Goal: Task Accomplishment & Management: Use online tool/utility

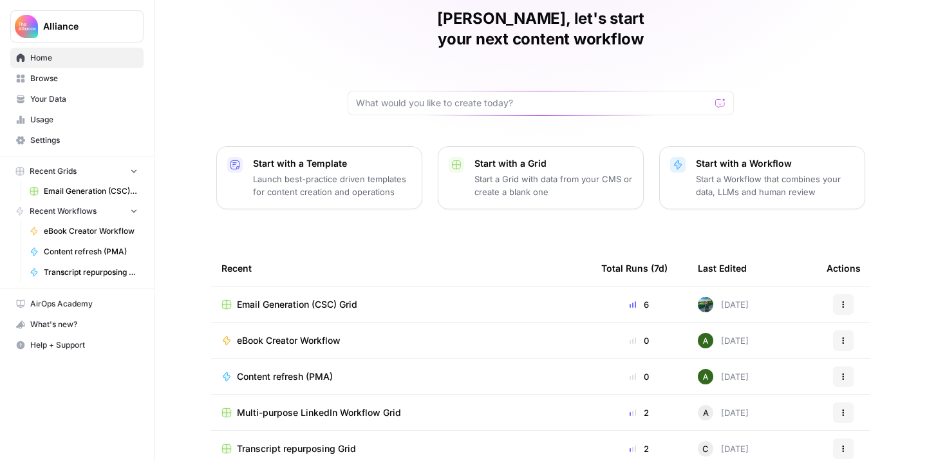
scroll to position [57, 0]
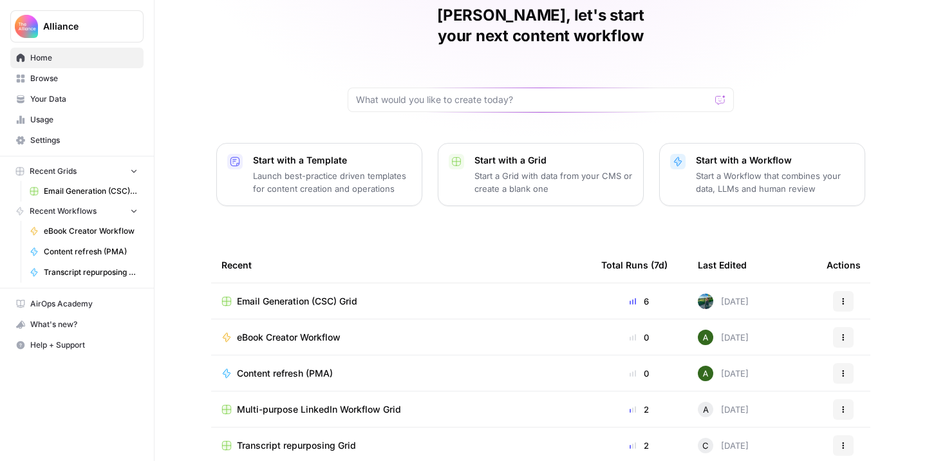
click at [377, 295] on div "Email Generation (CSC) Grid" at bounding box center [400, 301] width 359 height 13
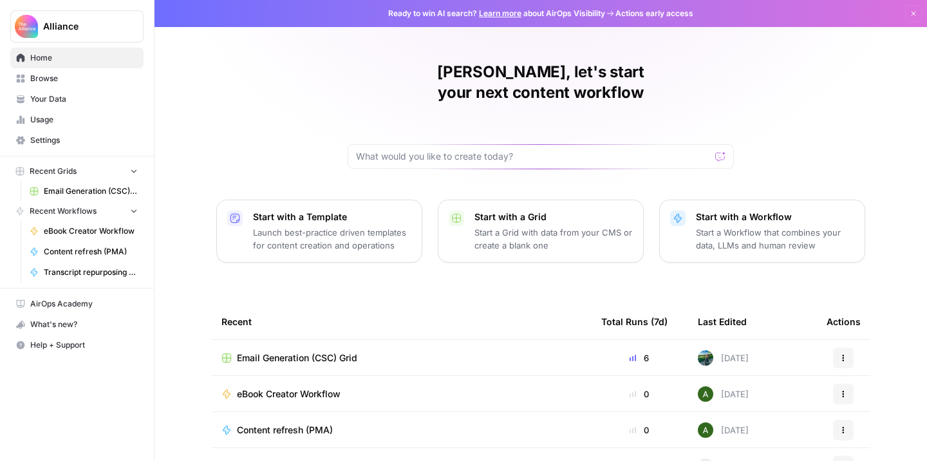
click at [409, 351] on div "Email Generation (CSC) Grid" at bounding box center [400, 357] width 359 height 13
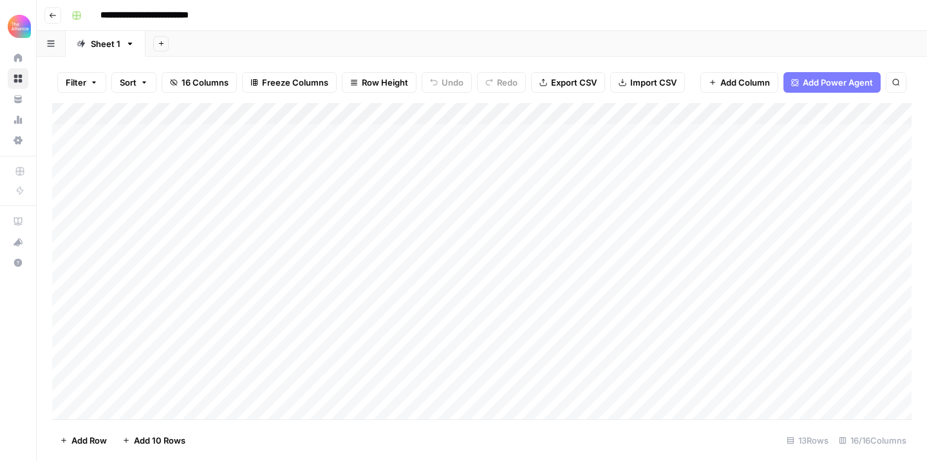
scroll to position [11, 0]
click at [162, 342] on div "Add Column" at bounding box center [481, 261] width 859 height 316
click at [153, 209] on div "Add Column" at bounding box center [481, 261] width 859 height 316
click at [153, 209] on textarea "**********" at bounding box center [200, 212] width 206 height 18
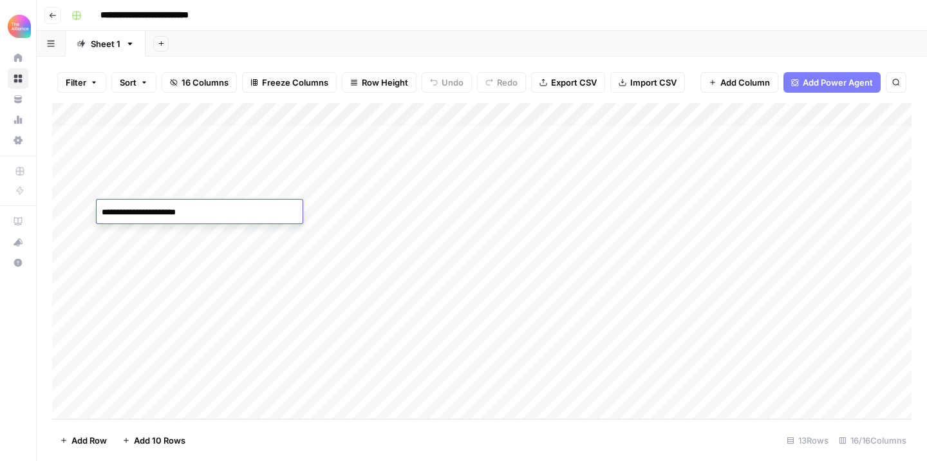
click at [156, 340] on div "Add Column" at bounding box center [481, 261] width 859 height 316
click at [255, 341] on div "Add Column" at bounding box center [481, 261] width 859 height 316
click at [280, 342] on div "Add Column" at bounding box center [481, 261] width 859 height 316
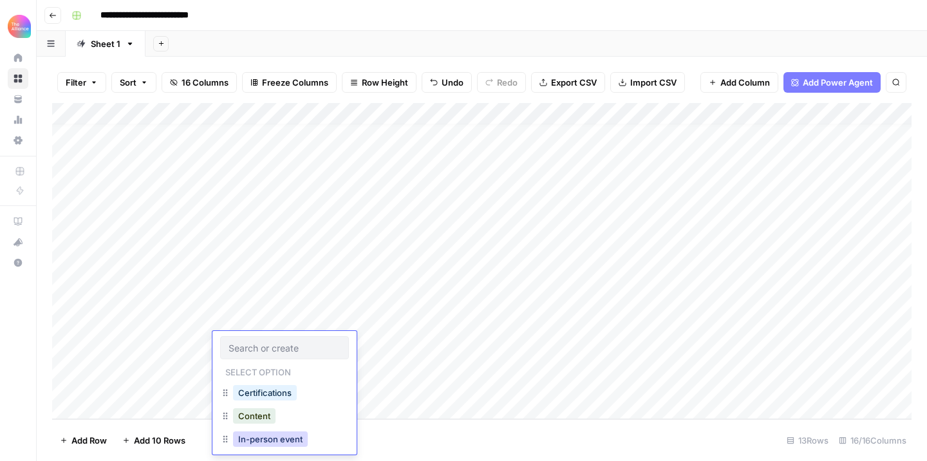
click at [285, 439] on button "In-person event" at bounding box center [270, 438] width 75 height 15
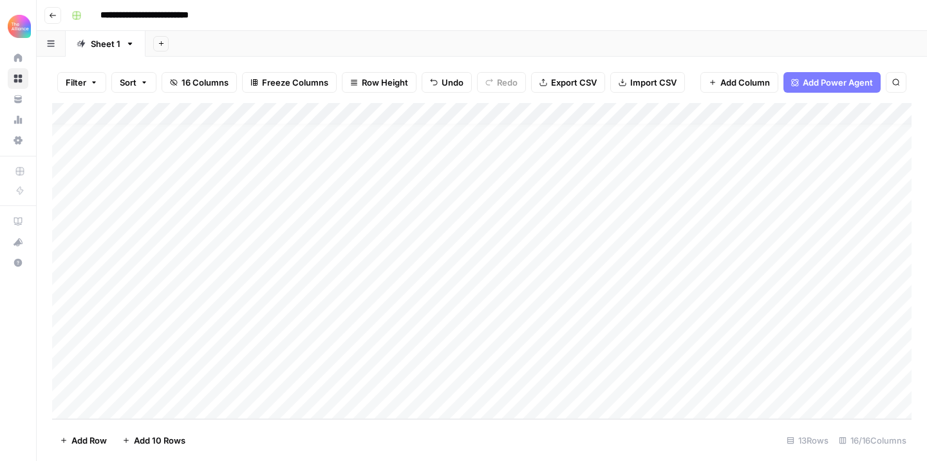
click at [409, 339] on div "Add Column" at bounding box center [481, 261] width 859 height 316
click at [393, 344] on div "Add Column" at bounding box center [481, 261] width 859 height 316
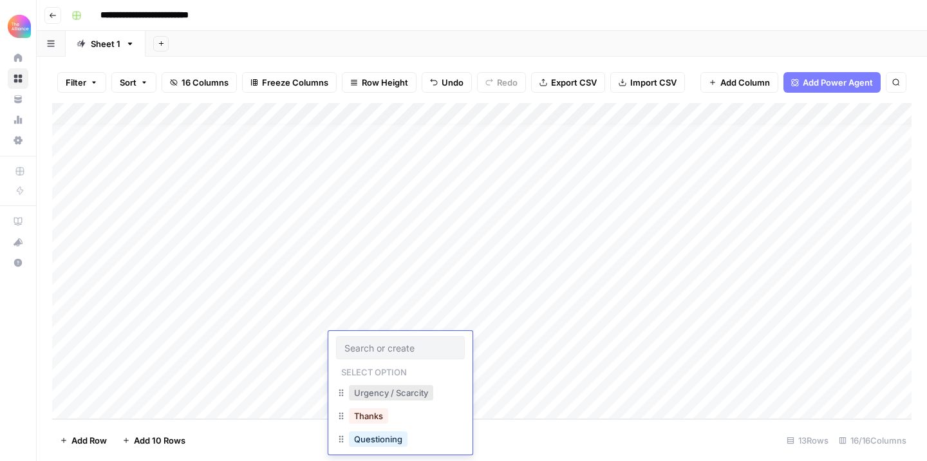
click at [406, 391] on button "Urgency / Scarcity" at bounding box center [391, 392] width 84 height 15
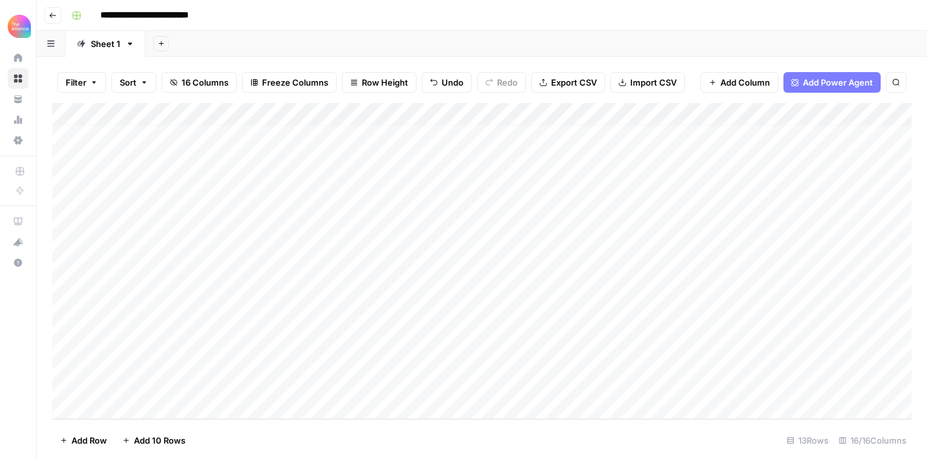
click at [498, 339] on div "Add Column" at bounding box center [481, 261] width 859 height 316
click at [519, 340] on div "Add Column" at bounding box center [481, 261] width 859 height 316
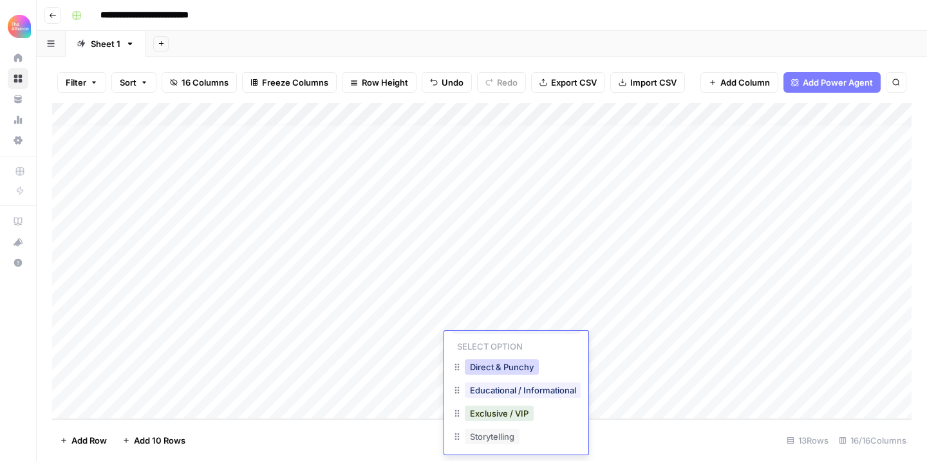
scroll to position [31, 0]
click at [536, 364] on button "Direct & Punchy" at bounding box center [502, 361] width 74 height 15
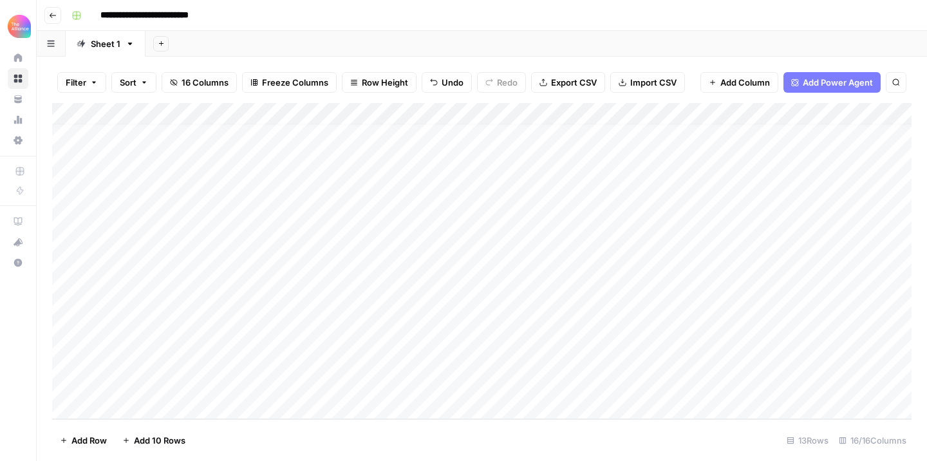
click at [634, 343] on div "Add Column" at bounding box center [481, 261] width 859 height 316
click at [645, 342] on div "Add Column" at bounding box center [481, 261] width 859 height 316
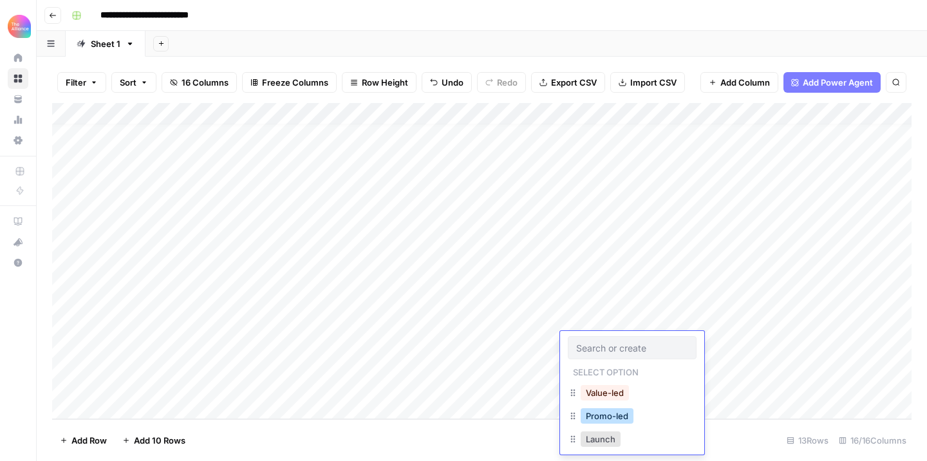
click at [612, 416] on button "Promo-led" at bounding box center [607, 415] width 53 height 15
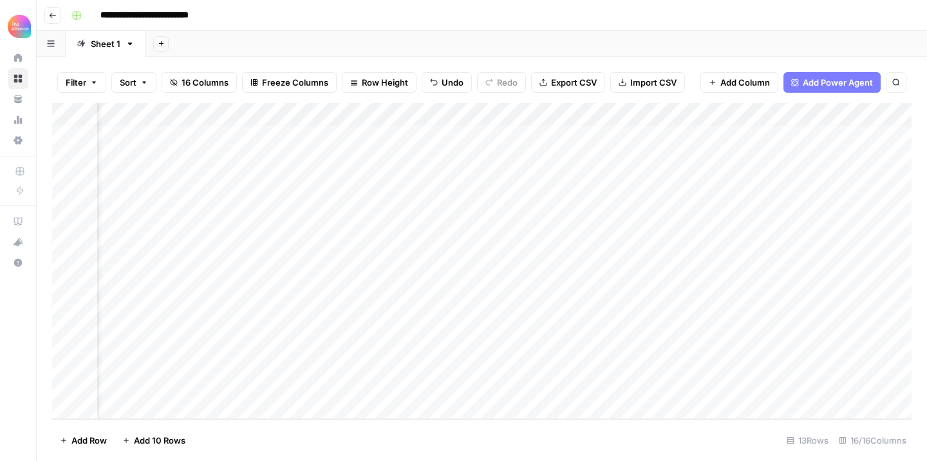
scroll to position [11, 62]
click at [690, 349] on div "Add Column" at bounding box center [481, 261] width 859 height 316
click at [731, 214] on div "Add Column" at bounding box center [481, 261] width 859 height 316
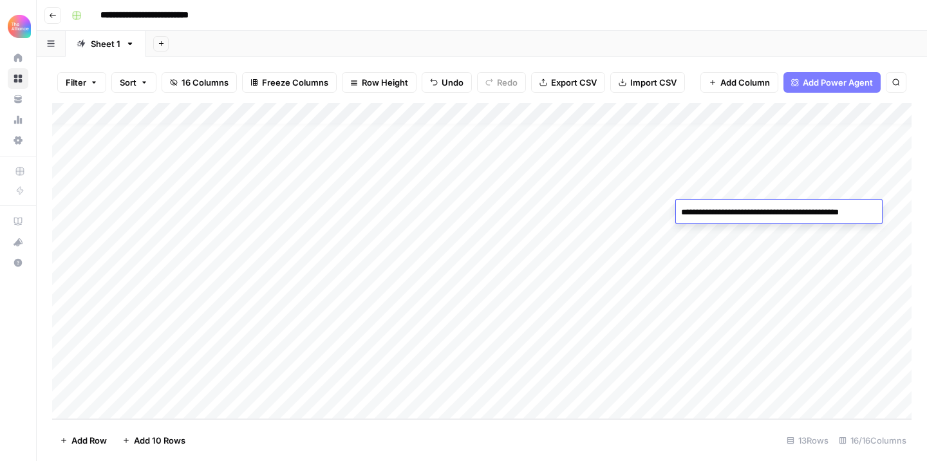
click at [708, 340] on div "Add Column" at bounding box center [481, 261] width 859 height 316
click at [839, 340] on div "Add Column" at bounding box center [481, 261] width 859 height 316
click at [773, 346] on div "Add Column" at bounding box center [481, 261] width 859 height 316
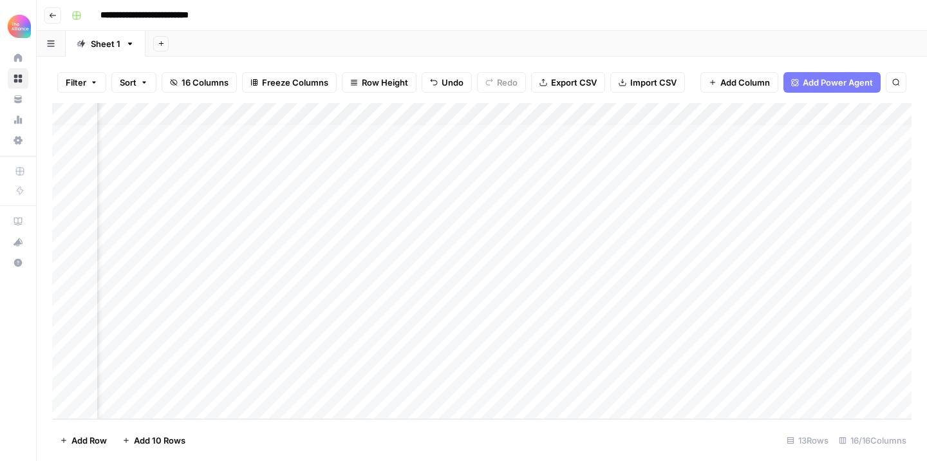
click at [713, 341] on div "Add Column" at bounding box center [481, 261] width 859 height 316
click at [704, 319] on div "Add Column" at bounding box center [481, 261] width 859 height 316
click at [685, 228] on div "Add Column" at bounding box center [481, 261] width 859 height 316
click at [685, 228] on textarea "**********" at bounding box center [746, 234] width 206 height 18
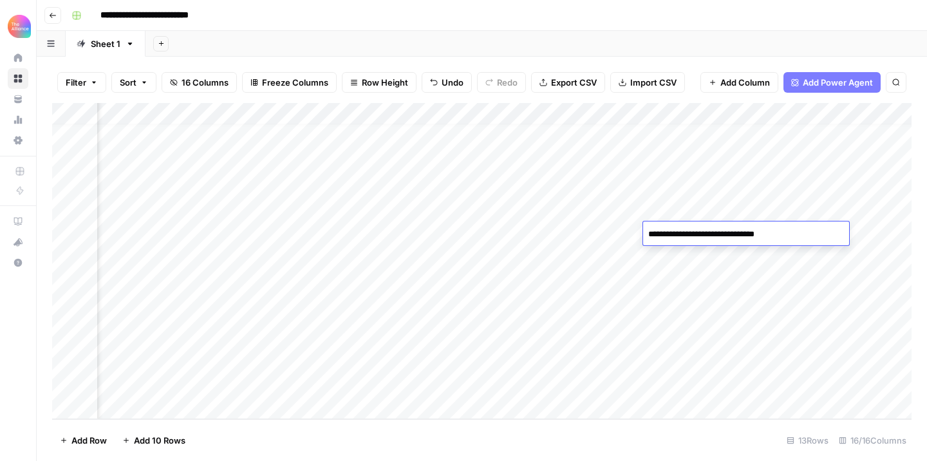
click at [684, 328] on div "Add Column" at bounding box center [481, 261] width 859 height 316
click at [680, 339] on div "Add Column" at bounding box center [481, 261] width 859 height 316
click at [680, 373] on div "Add Column" at bounding box center [481, 261] width 859 height 316
click at [815, 341] on div "Add Column" at bounding box center [481, 261] width 859 height 316
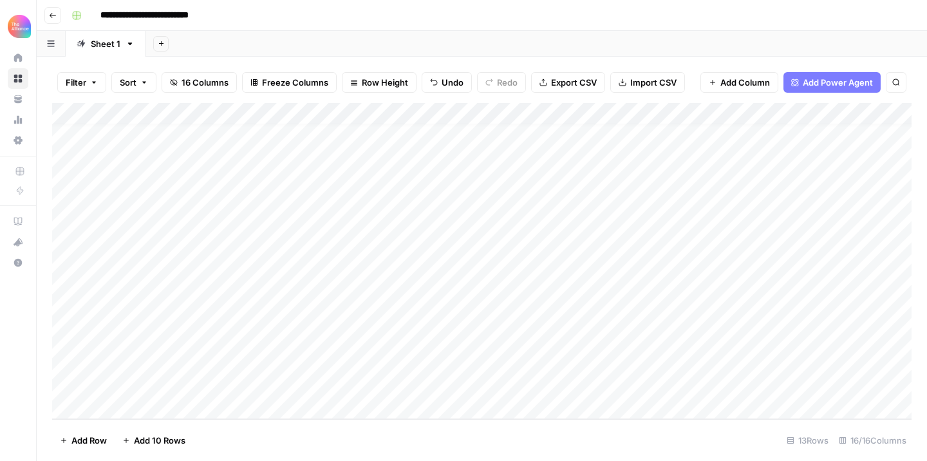
click at [157, 234] on div "Add Column" at bounding box center [481, 261] width 859 height 316
click at [157, 234] on textarea "**********" at bounding box center [200, 234] width 206 height 18
click at [143, 360] on div "Add Column" at bounding box center [481, 261] width 859 height 316
click at [280, 363] on div "Add Column" at bounding box center [481, 261] width 859 height 316
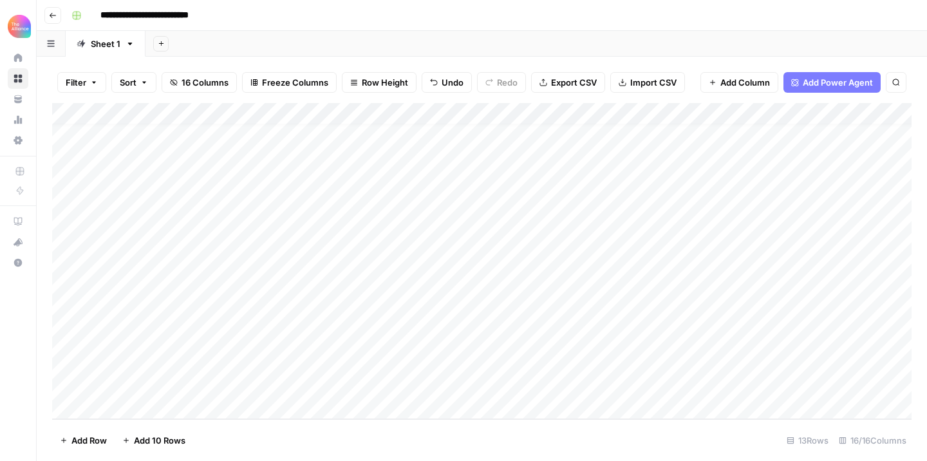
click at [266, 364] on div "Add Column" at bounding box center [481, 261] width 859 height 316
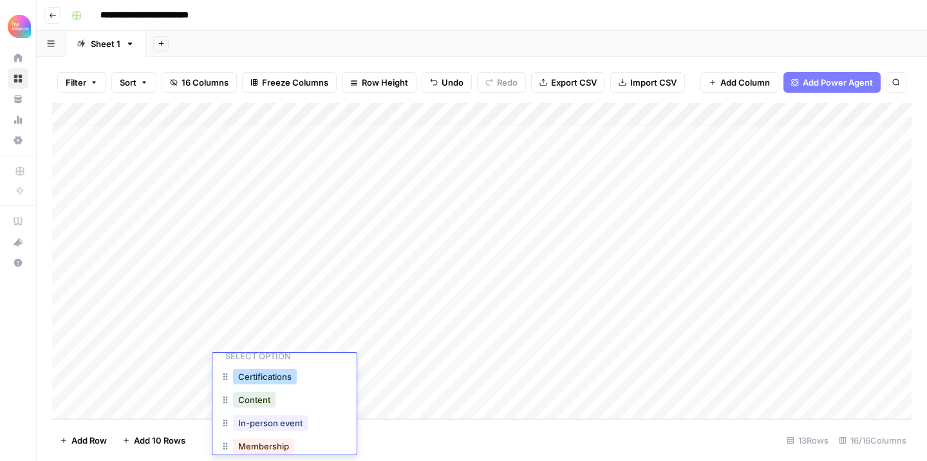
scroll to position [39, 0]
click at [258, 421] on button "In-person event" at bounding box center [270, 422] width 75 height 15
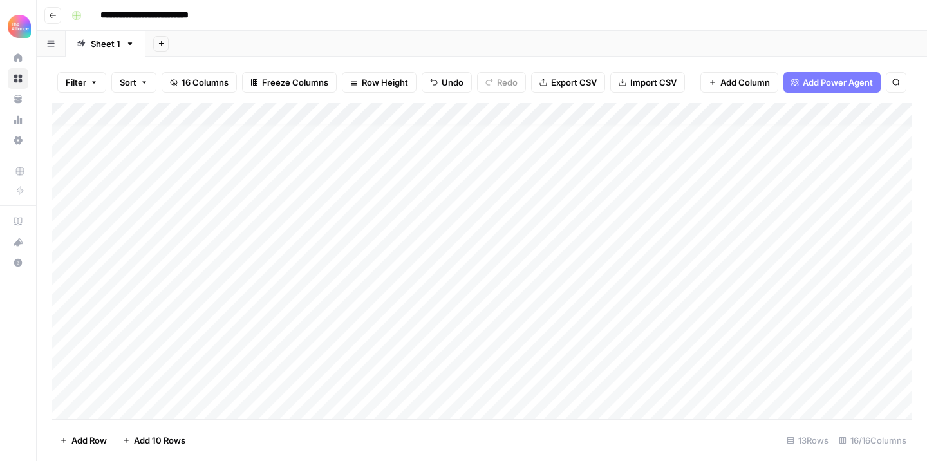
click at [402, 362] on div "Add Column" at bounding box center [481, 261] width 859 height 316
click at [413, 361] on div "Add Column" at bounding box center [481, 261] width 859 height 316
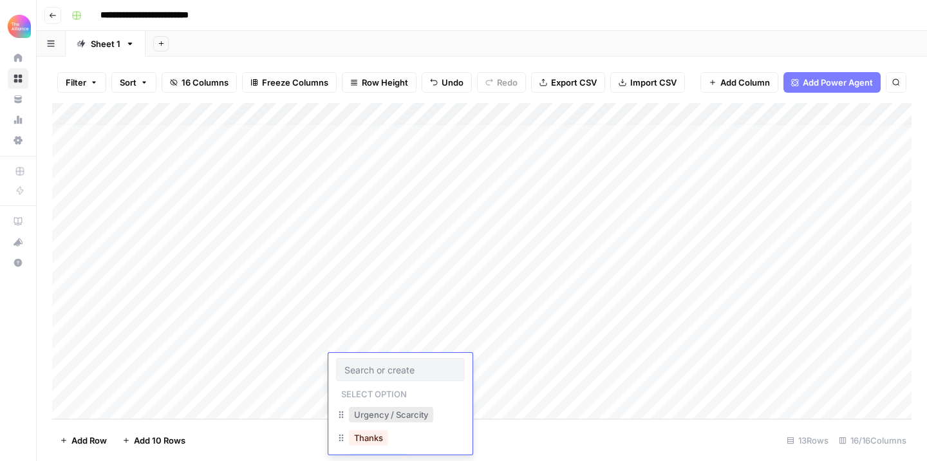
click at [382, 411] on button "Urgency / Scarcity" at bounding box center [391, 414] width 84 height 15
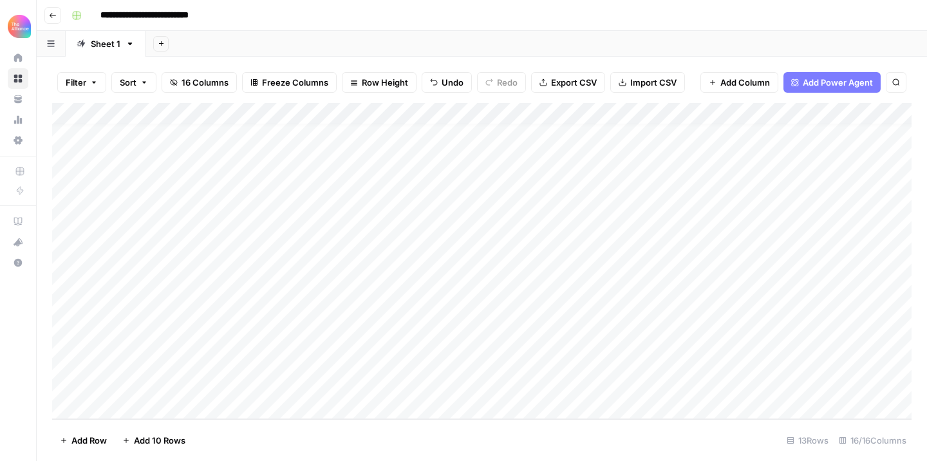
click at [491, 367] on div "Add Column" at bounding box center [481, 261] width 859 height 316
click at [517, 367] on div "Add Column" at bounding box center [481, 261] width 859 height 316
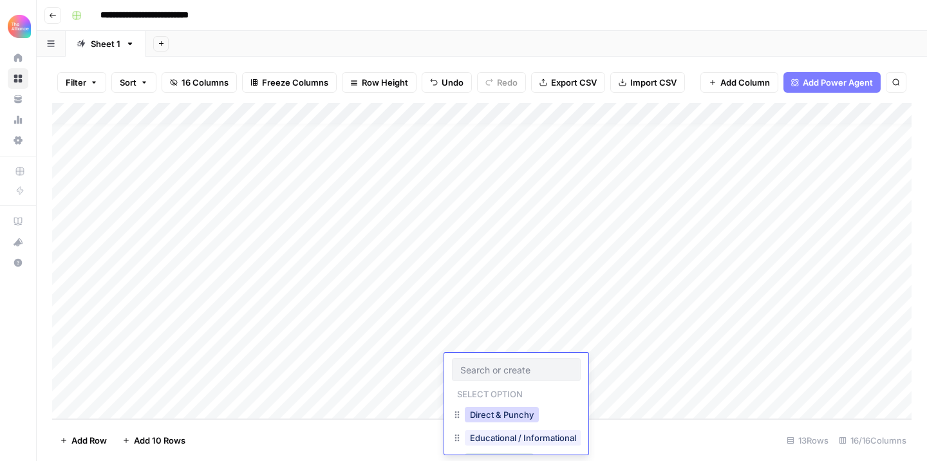
click at [488, 415] on button "Direct & Punchy" at bounding box center [502, 414] width 74 height 15
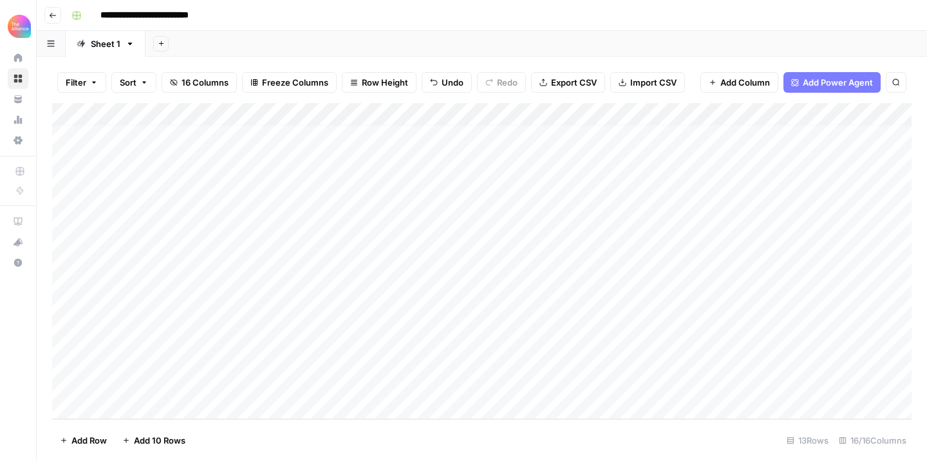
click at [603, 372] on div "Add Column" at bounding box center [481, 261] width 859 height 316
click at [651, 369] on div "Add Column" at bounding box center [481, 261] width 859 height 316
click at [590, 443] on button "Promo-led" at bounding box center [607, 437] width 53 height 15
click at [508, 337] on div "Add Column" at bounding box center [481, 261] width 859 height 316
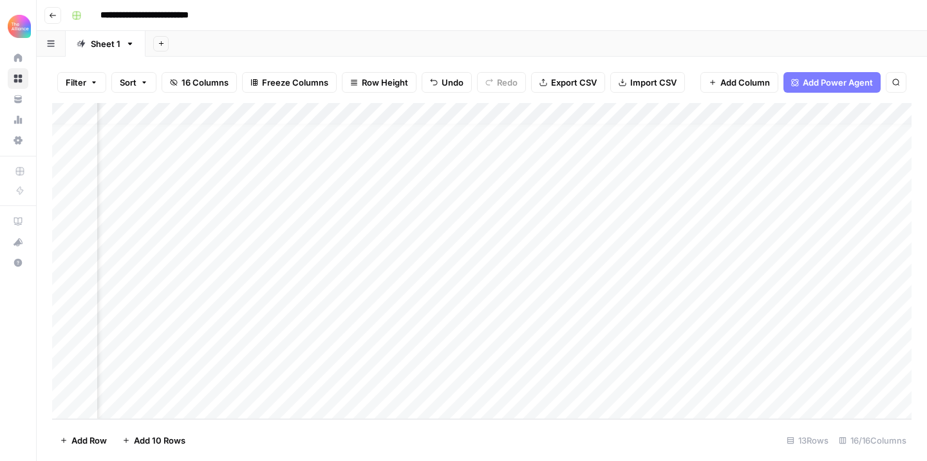
click at [508, 337] on div "Add Column" at bounding box center [481, 261] width 859 height 316
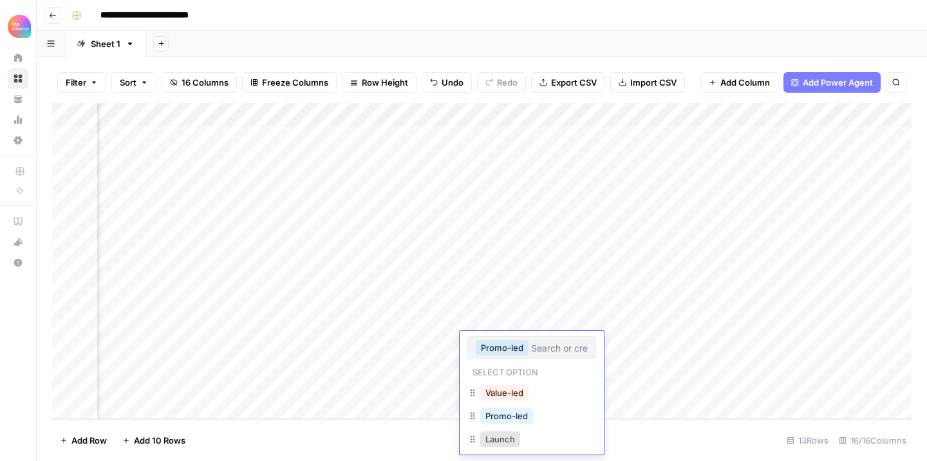
click at [427, 340] on div "Add Column" at bounding box center [481, 261] width 859 height 316
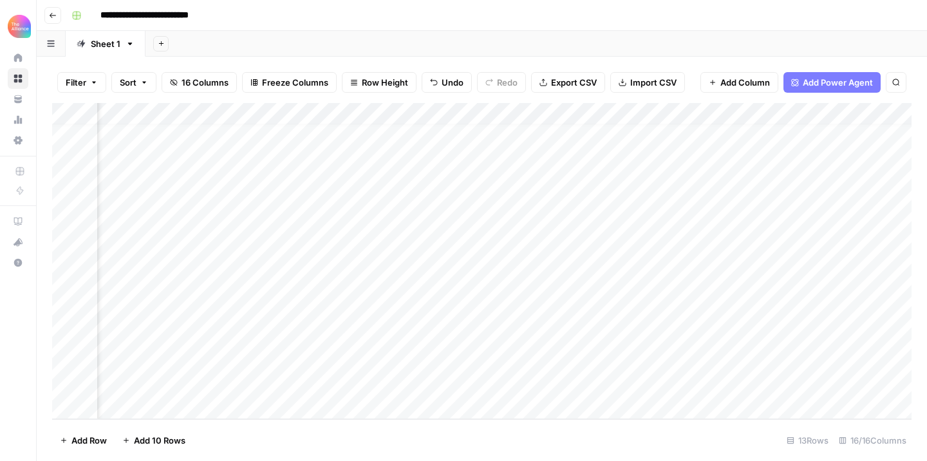
click at [431, 254] on div "Add Column" at bounding box center [481, 261] width 859 height 316
click at [631, 359] on div "Add Column" at bounding box center [481, 261] width 859 height 316
click at [824, 366] on div "Add Column" at bounding box center [481, 261] width 859 height 316
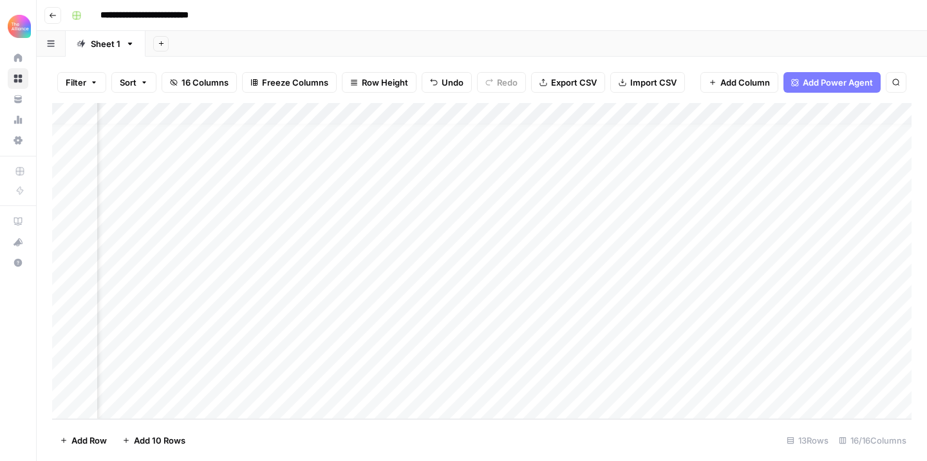
scroll to position [11, 373]
click at [705, 339] on div "Add Column" at bounding box center [481, 261] width 859 height 316
click at [691, 375] on div "Add Column" at bounding box center [481, 261] width 859 height 316
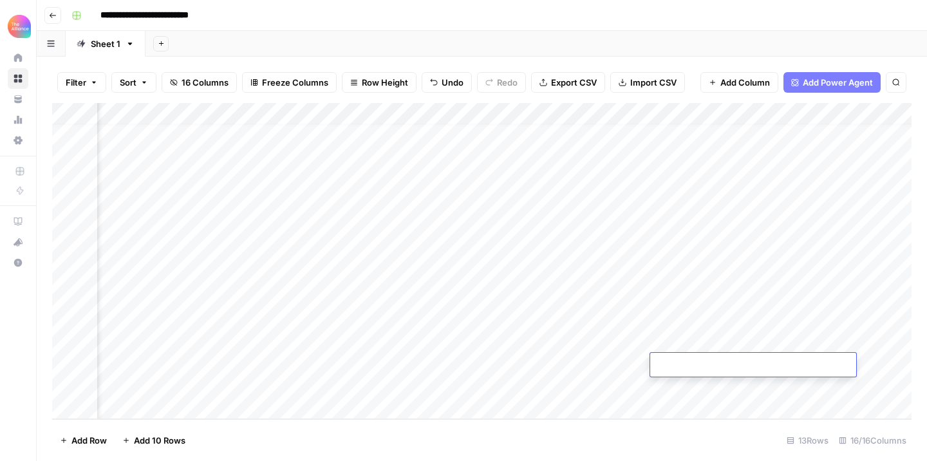
type textarea "**********"
click at [611, 331] on div "Add Column" at bounding box center [481, 261] width 859 height 316
click at [819, 364] on div "Add Column" at bounding box center [481, 261] width 859 height 316
click at [422, 349] on div "Add Column" at bounding box center [481, 261] width 859 height 316
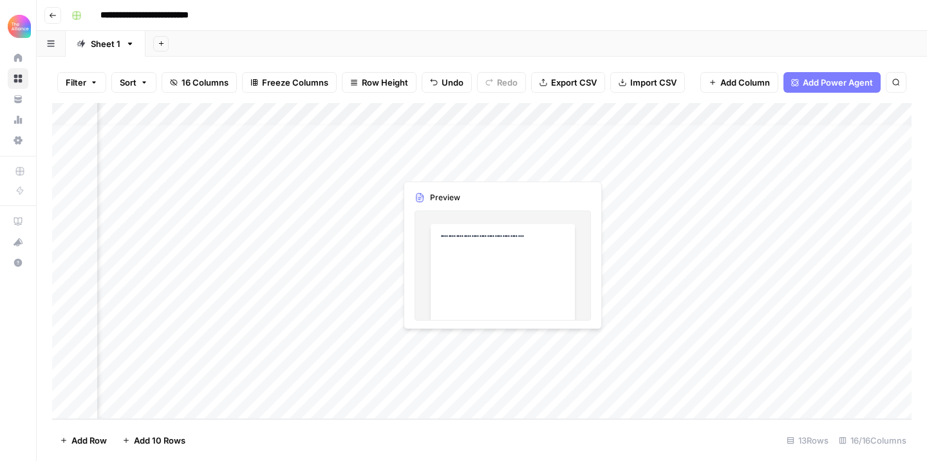
click at [422, 349] on div "Add Column" at bounding box center [481, 261] width 859 height 316
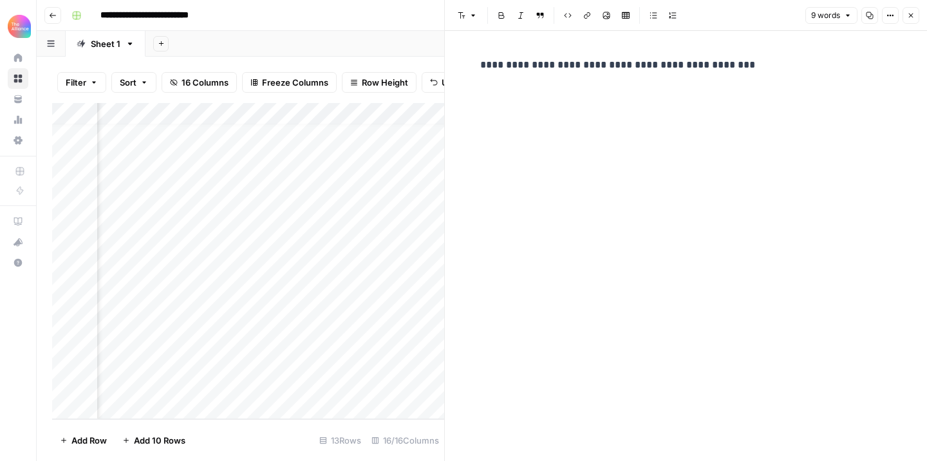
click at [909, 19] on button "Close" at bounding box center [910, 15] width 17 height 17
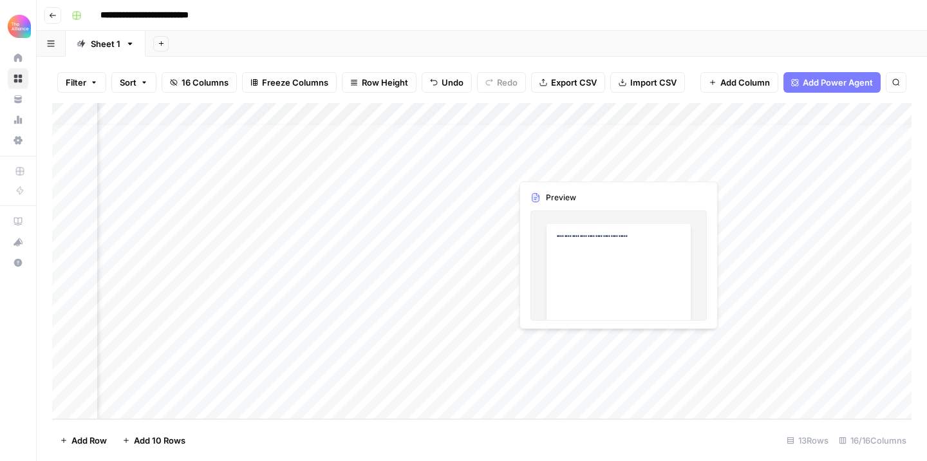
click at [564, 339] on div "Add Column" at bounding box center [481, 261] width 859 height 316
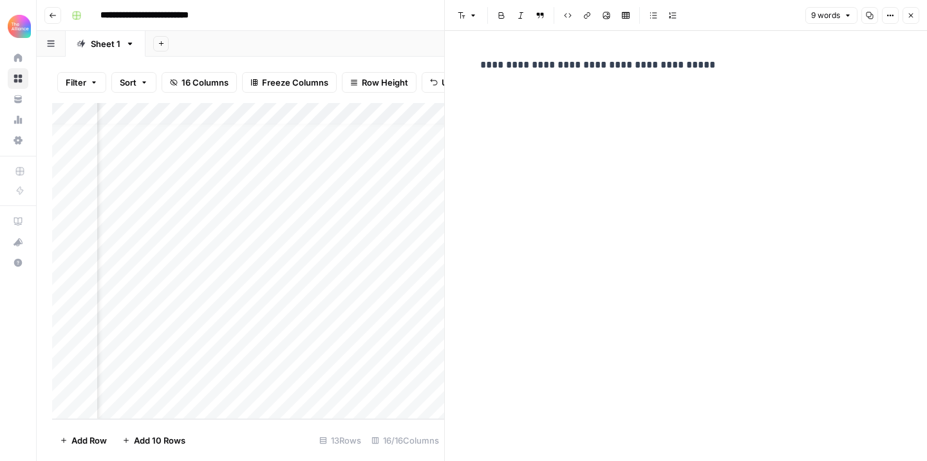
click at [908, 12] on icon "button" at bounding box center [911, 16] width 8 height 8
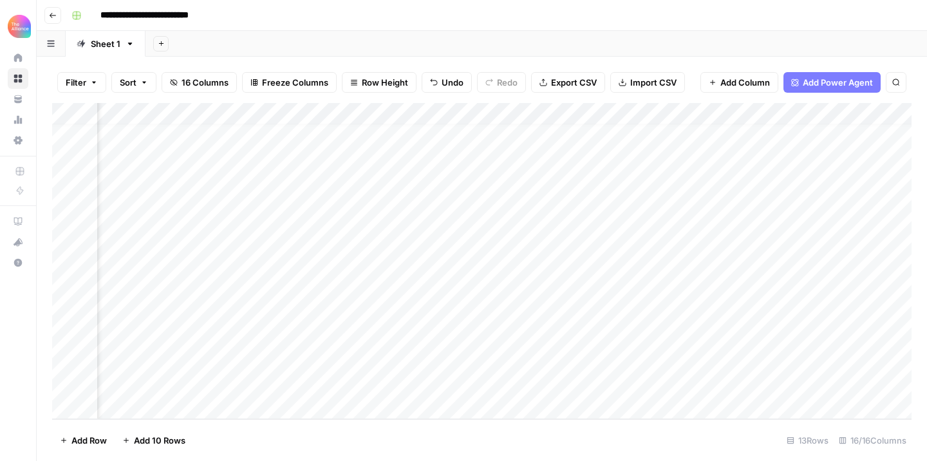
click at [681, 344] on div "Add Column" at bounding box center [481, 261] width 859 height 316
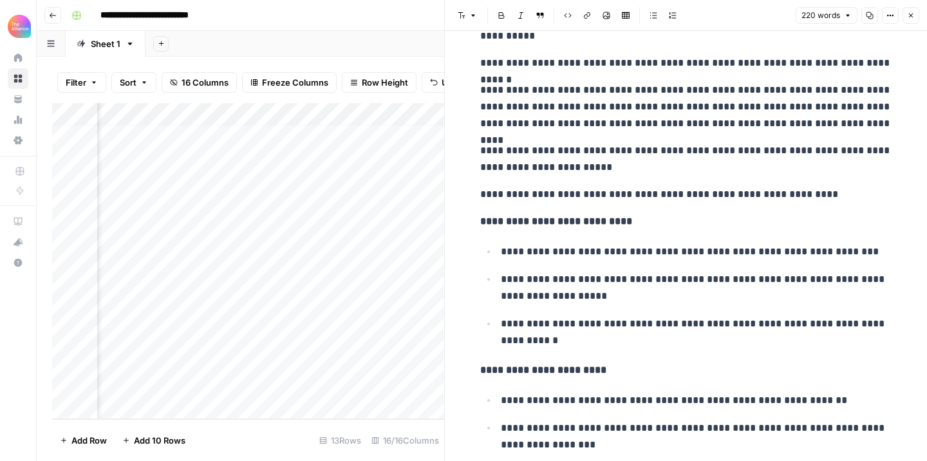
scroll to position [25, 0]
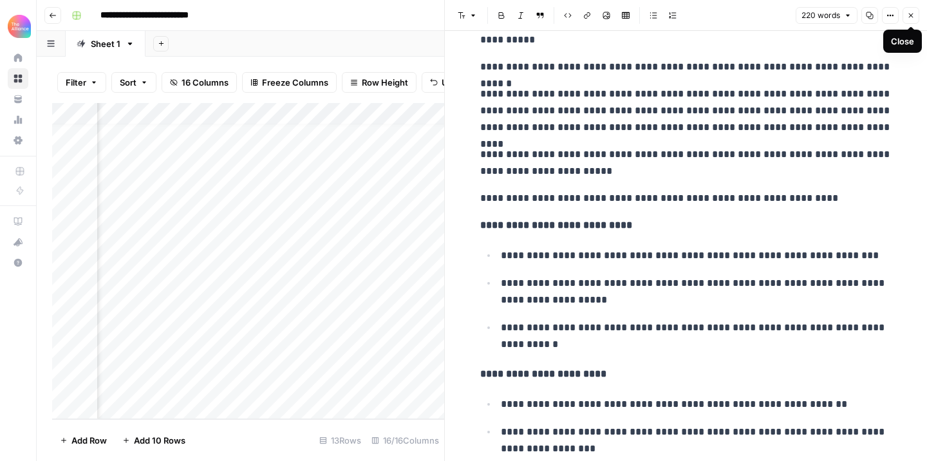
click at [909, 19] on button "Close" at bounding box center [910, 15] width 17 height 17
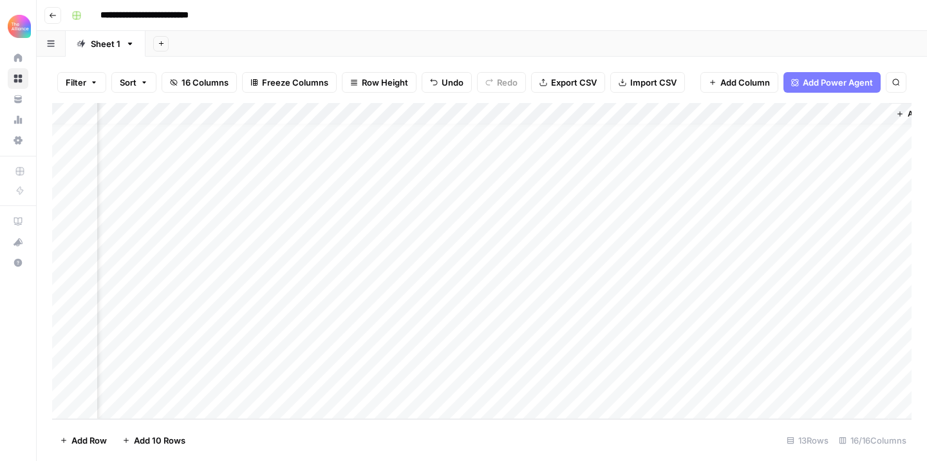
scroll to position [11, 1112]
click at [665, 342] on div "Add Column" at bounding box center [481, 261] width 859 height 316
click at [672, 342] on div "Add Column" at bounding box center [481, 261] width 859 height 316
click at [682, 299] on div "Add Column" at bounding box center [481, 261] width 859 height 316
click at [671, 340] on div "Add Column" at bounding box center [481, 261] width 859 height 316
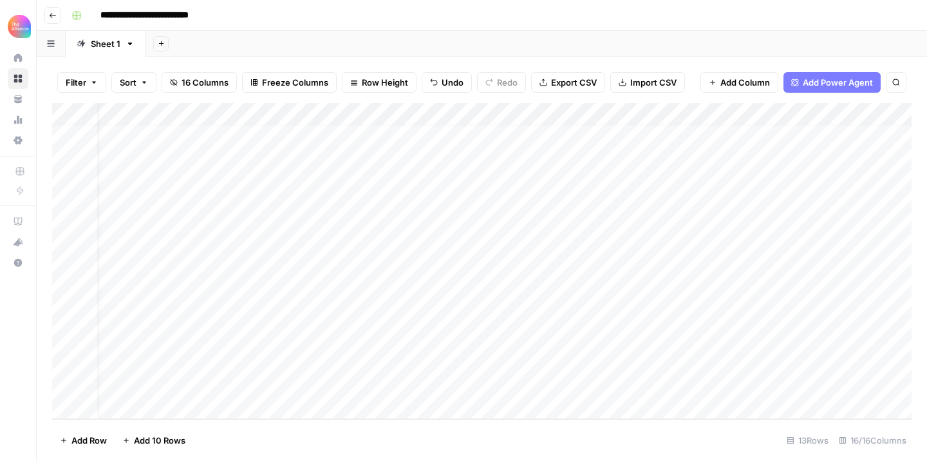
scroll to position [11, 0]
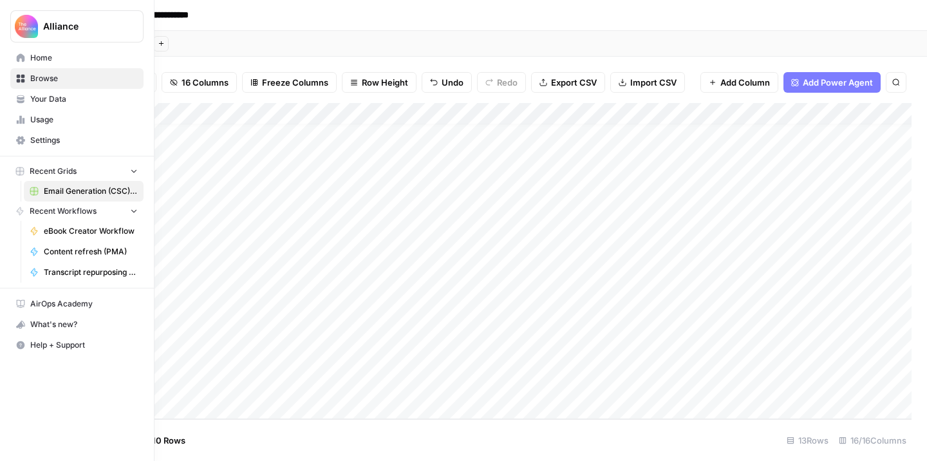
click at [43, 140] on span "Settings" at bounding box center [83, 141] width 107 height 12
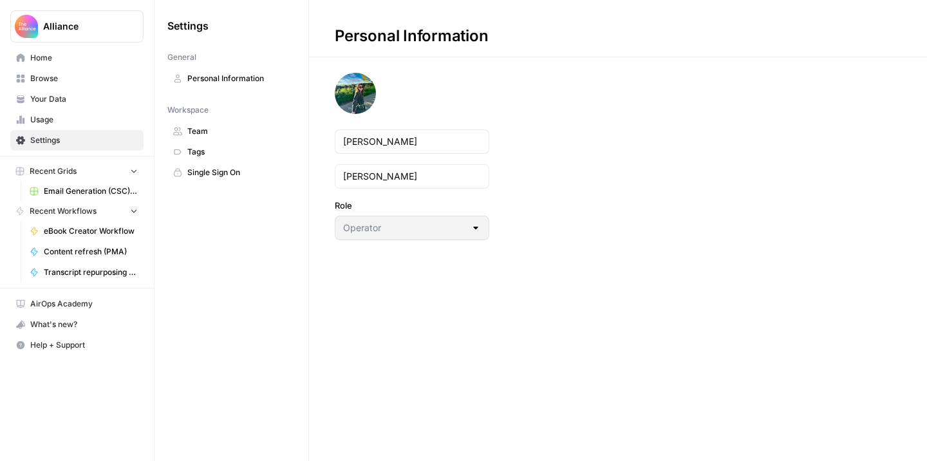
click at [217, 120] on nav "Workspace Team Tags Single Sign On" at bounding box center [231, 141] width 128 height 84
click at [212, 129] on span "Team" at bounding box center [238, 132] width 102 height 12
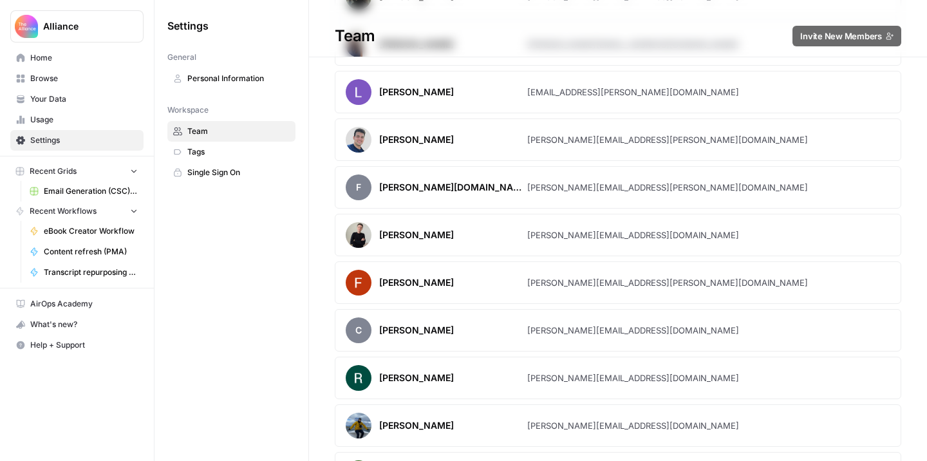
scroll to position [74, 0]
